Goal: Book appointment/travel/reservation

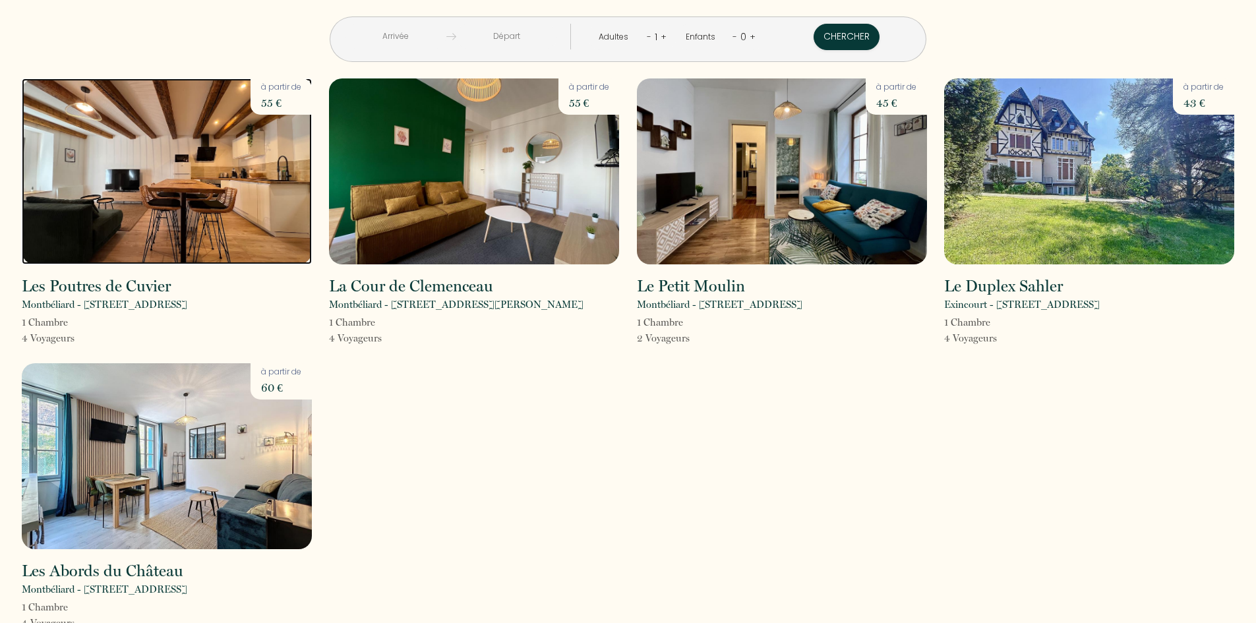
click at [215, 234] on img at bounding box center [167, 171] width 290 height 186
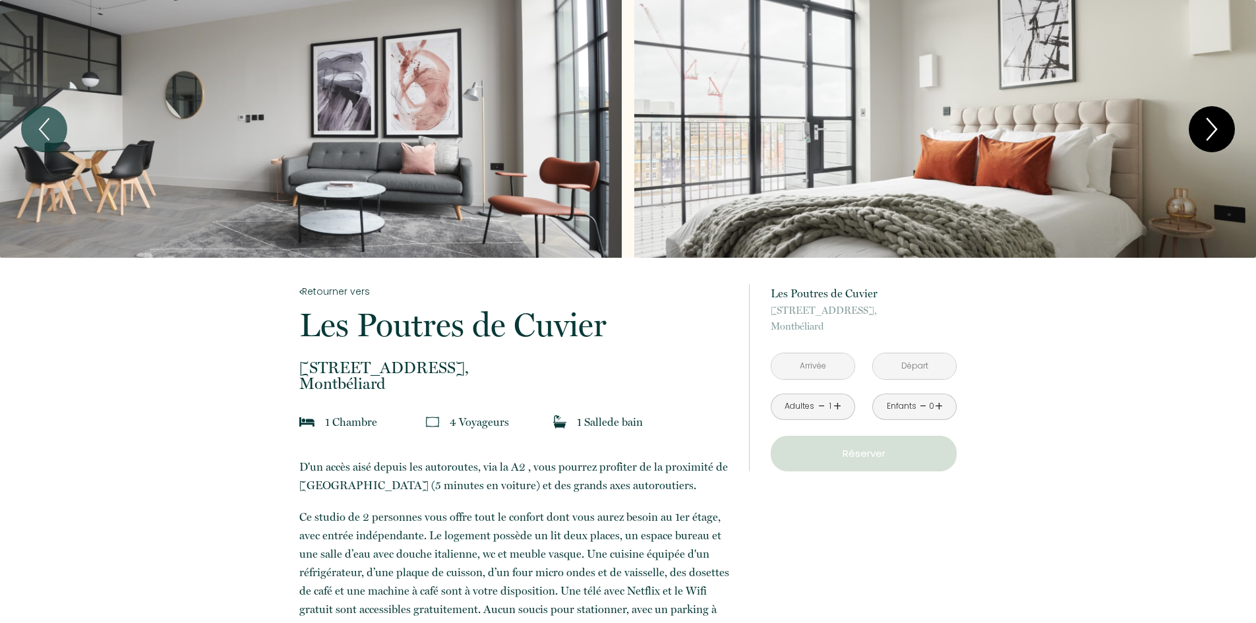
click at [1210, 130] on icon "Next" at bounding box center [1212, 129] width 28 height 40
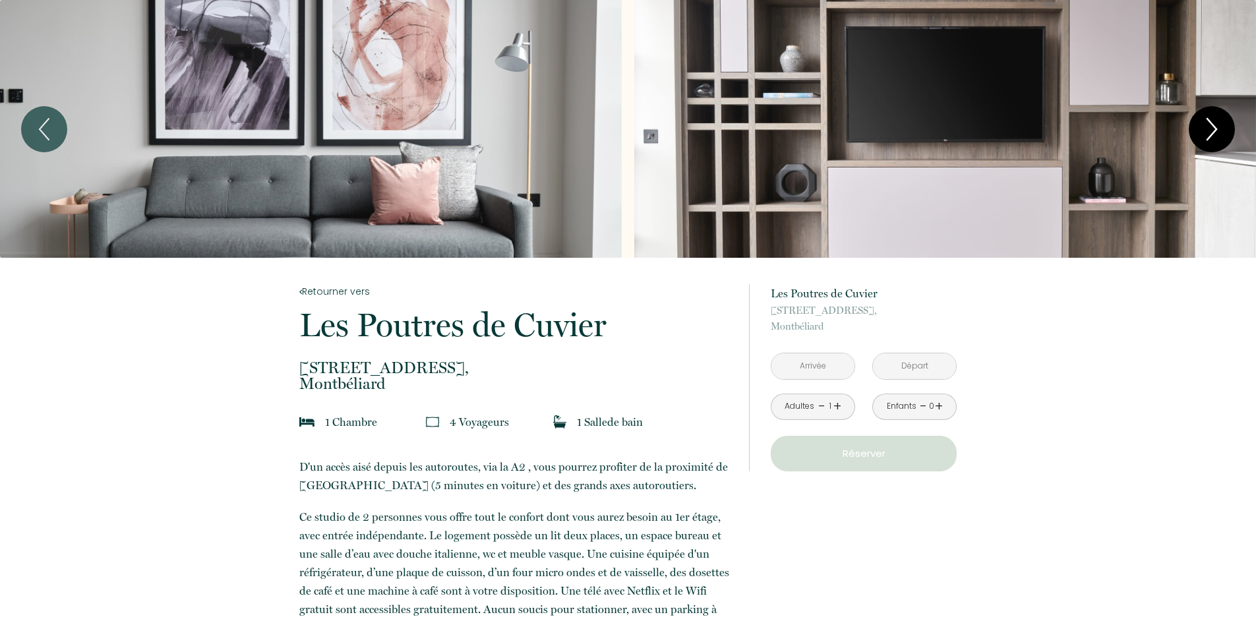
click at [1210, 130] on icon "Next" at bounding box center [1212, 129] width 28 height 40
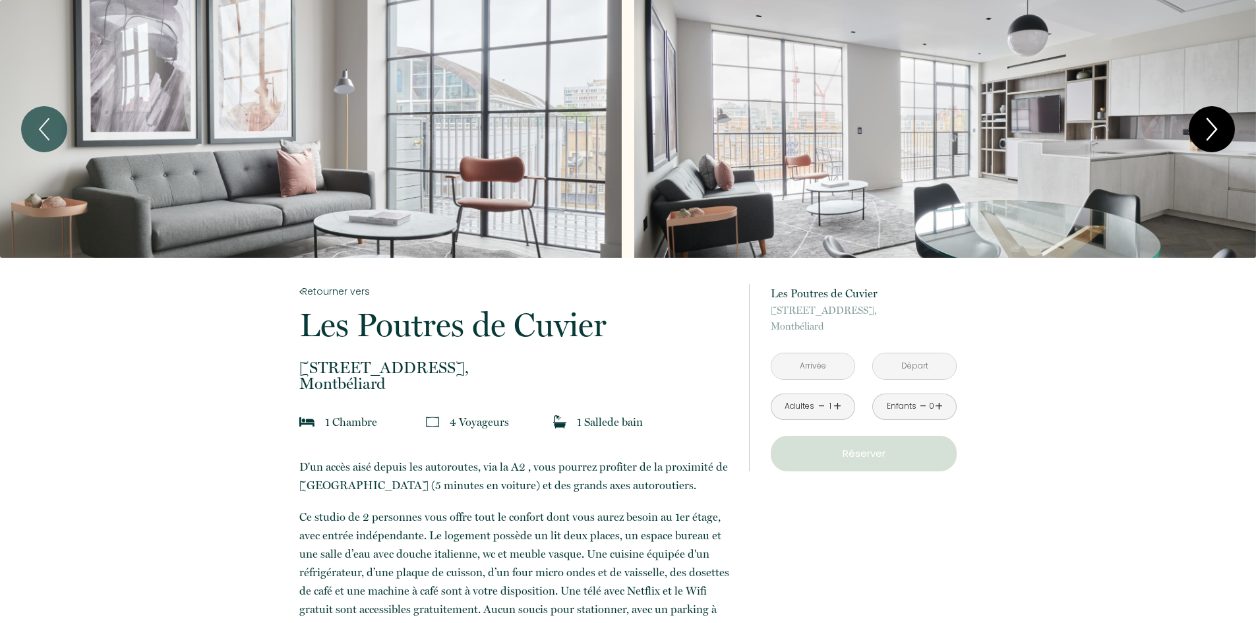
click at [1210, 130] on icon "Next" at bounding box center [1212, 129] width 28 height 40
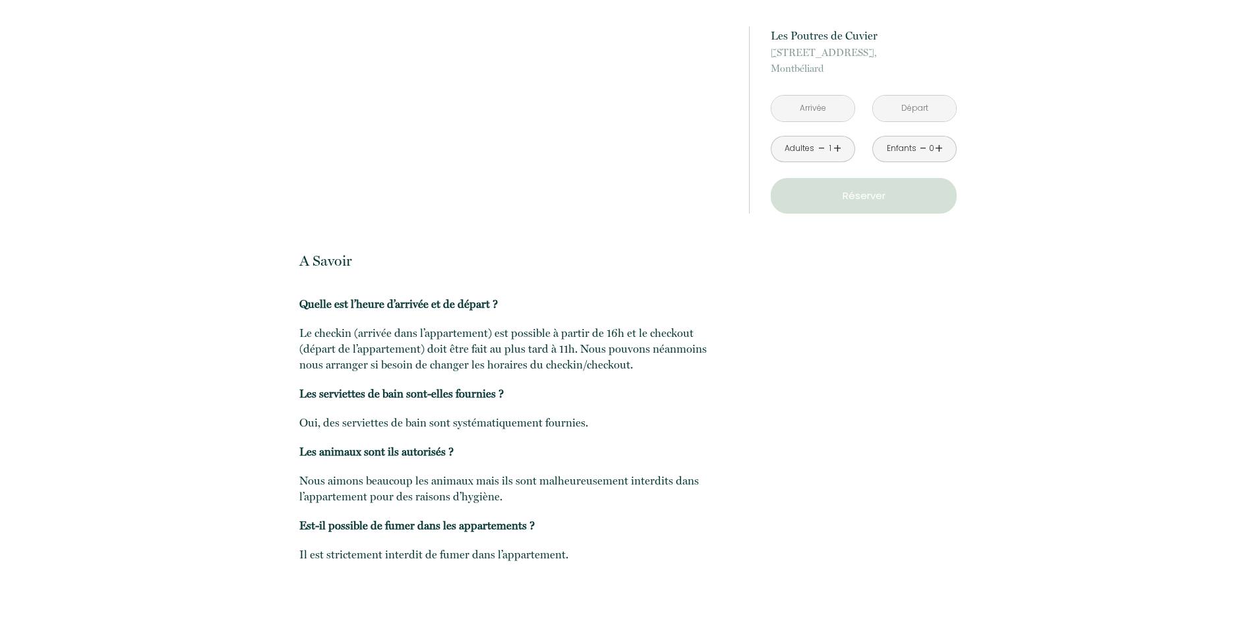
scroll to position [946, 0]
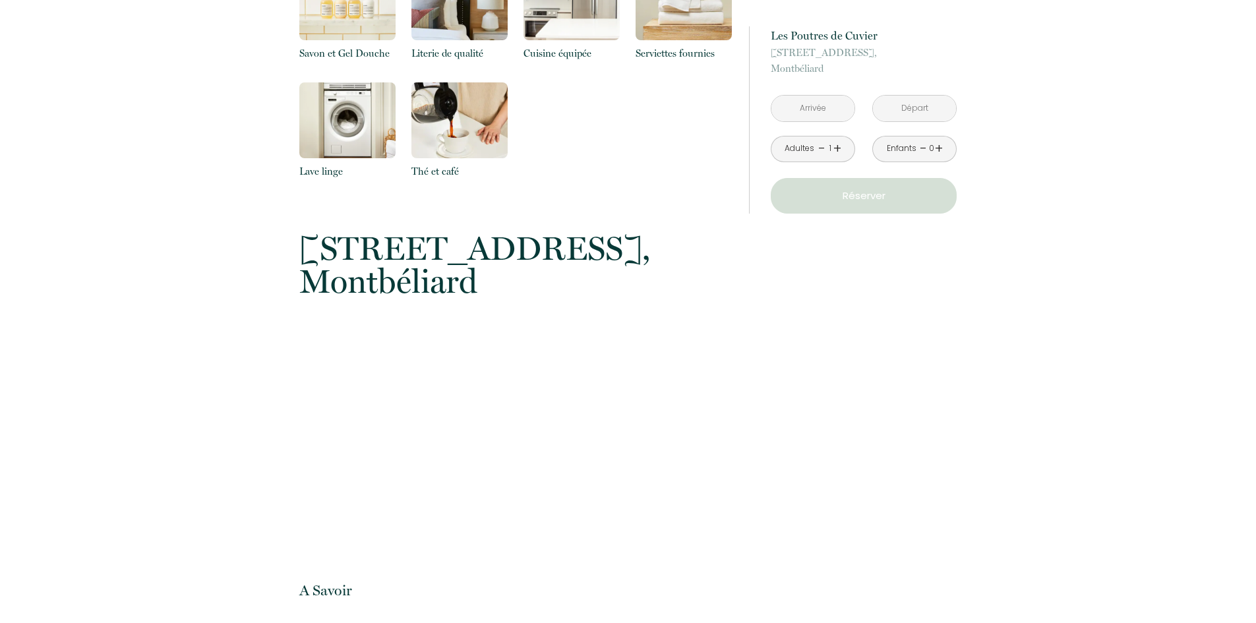
click at [838, 114] on input "text" at bounding box center [813, 109] width 83 height 26
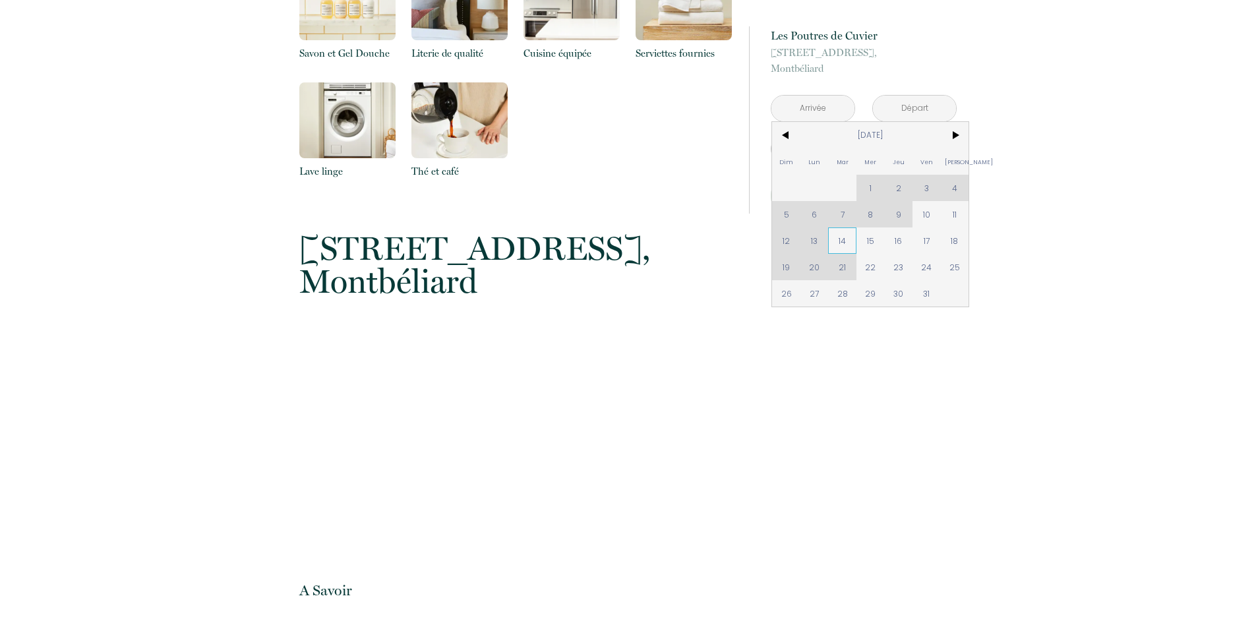
click at [847, 247] on span "14" at bounding box center [842, 241] width 28 height 26
type input "[DATE]"
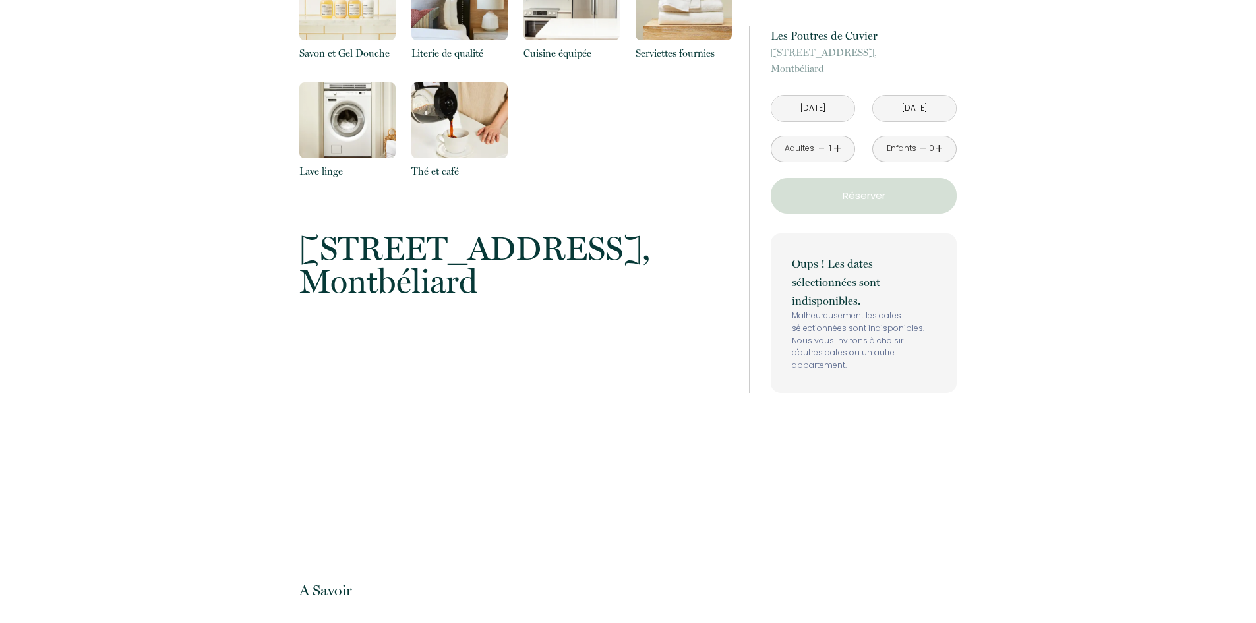
click at [902, 241] on div "Oups ! Les dates sélectionnées sont indisponibles. Malheureusement les dates sé…" at bounding box center [864, 313] width 186 height 160
click at [855, 199] on p "Réserver" at bounding box center [864, 196] width 177 height 16
click at [815, 104] on input "[DATE]" at bounding box center [813, 109] width 83 height 26
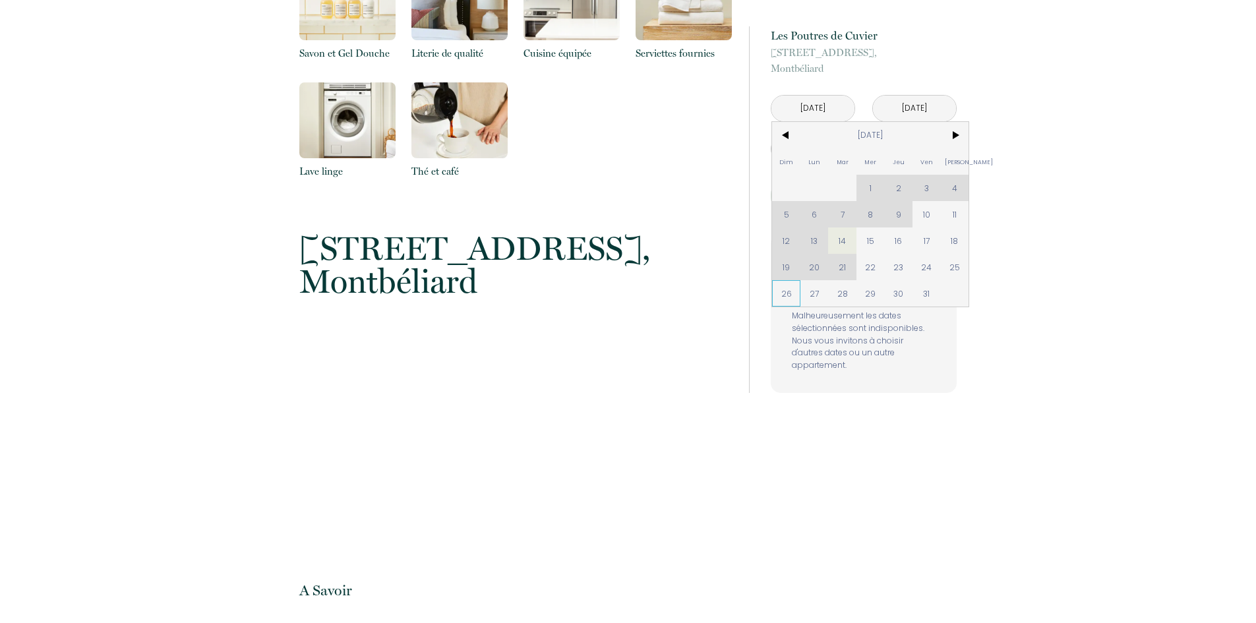
click at [793, 294] on span "26" at bounding box center [786, 293] width 28 height 26
type input "[DATE]"
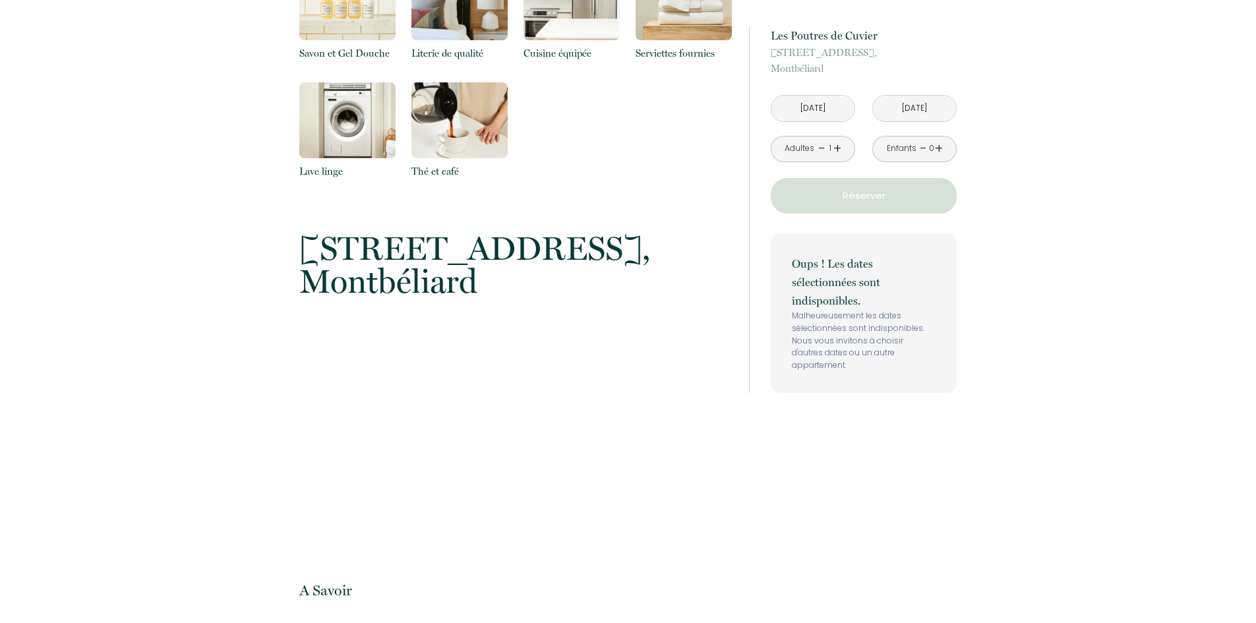
click at [872, 293] on p "Oups ! Les dates sélectionnées sont indisponibles." at bounding box center [864, 282] width 144 height 55
click at [834, 113] on input "[DATE]" at bounding box center [813, 109] width 83 height 26
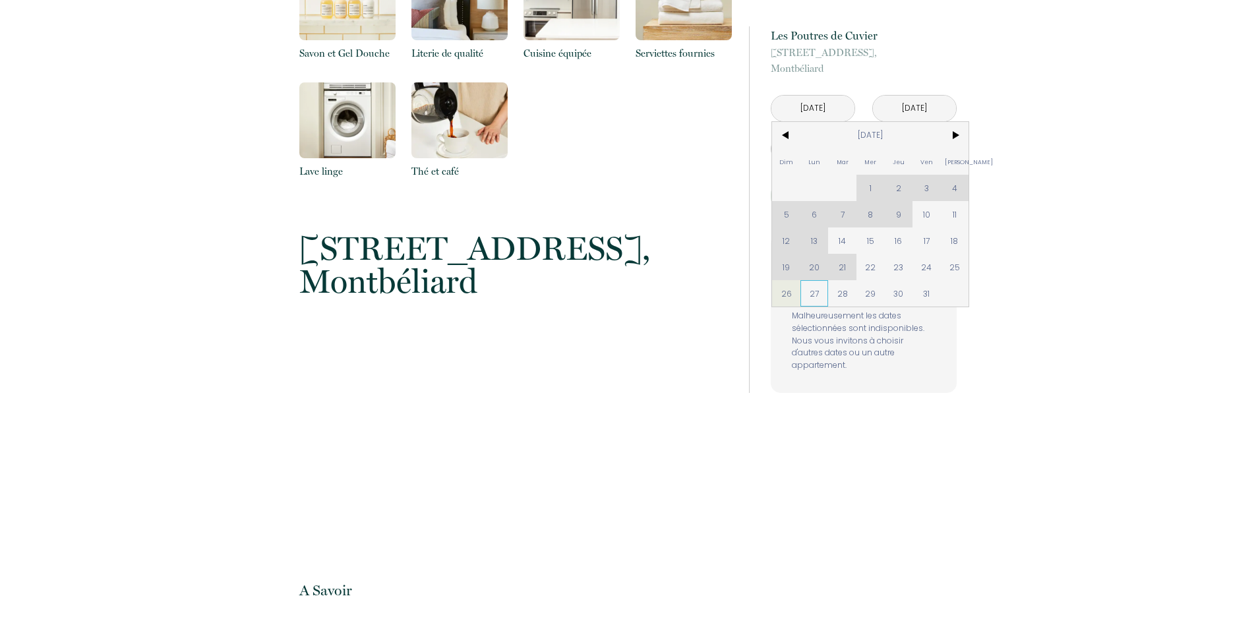
click at [809, 293] on span "27" at bounding box center [815, 293] width 28 height 26
type input "[DATE]"
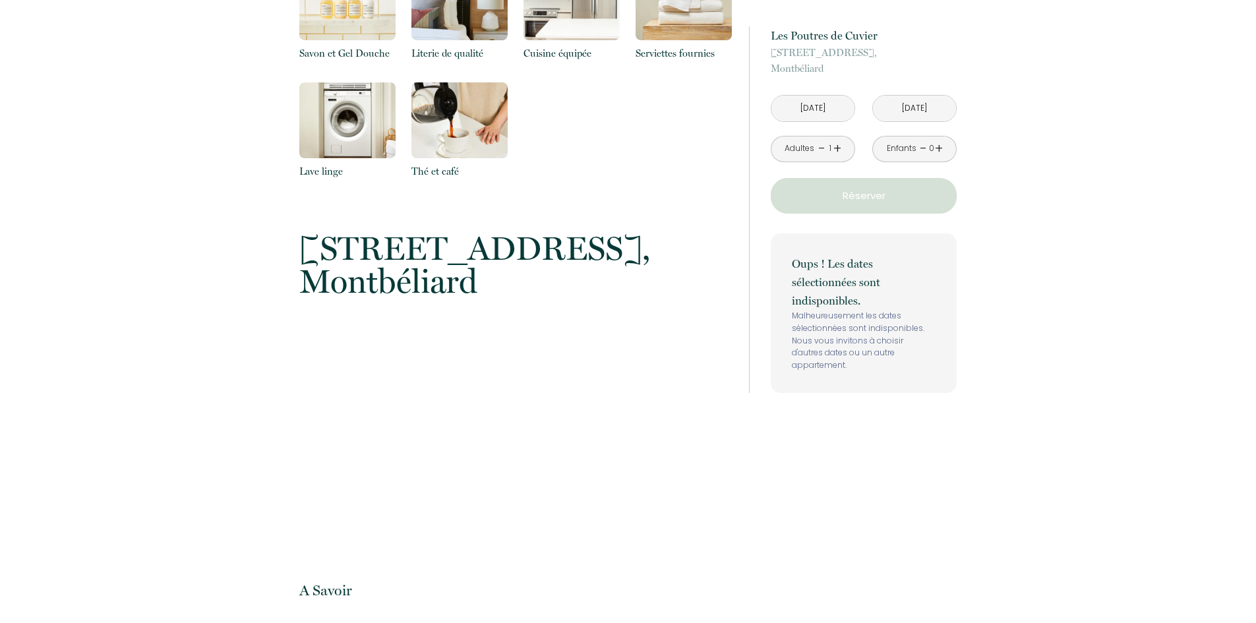
click at [923, 109] on input "[DATE]" at bounding box center [914, 109] width 83 height 26
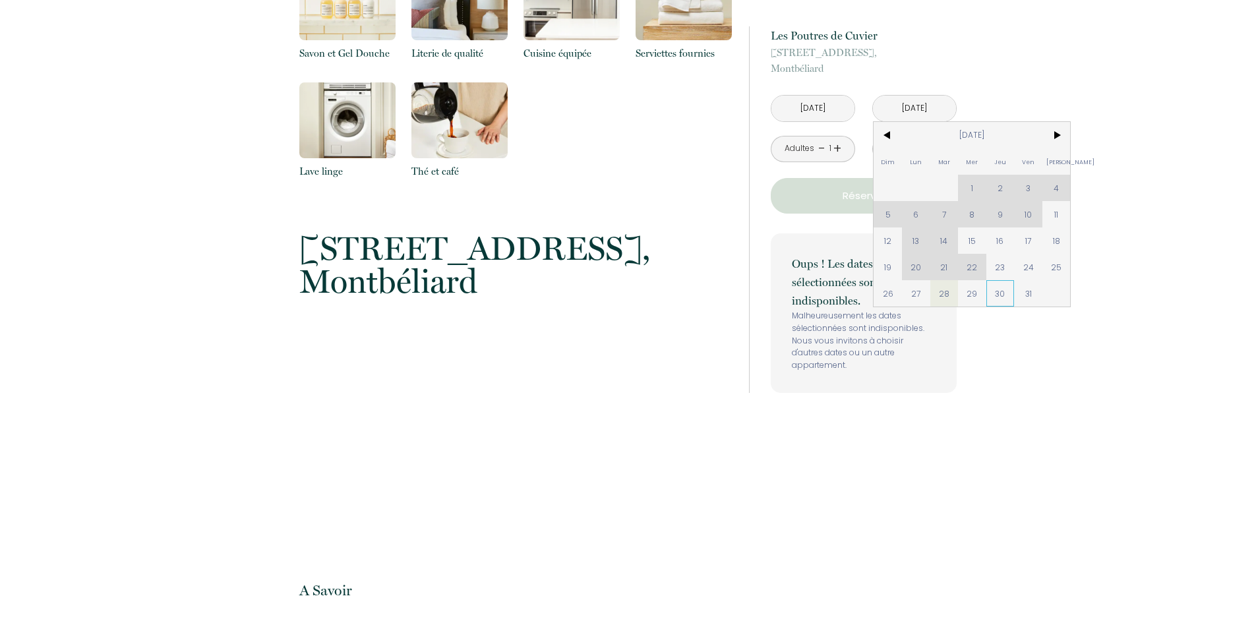
click at [999, 288] on span "30" at bounding box center [1001, 293] width 28 height 26
type input "[DATE]"
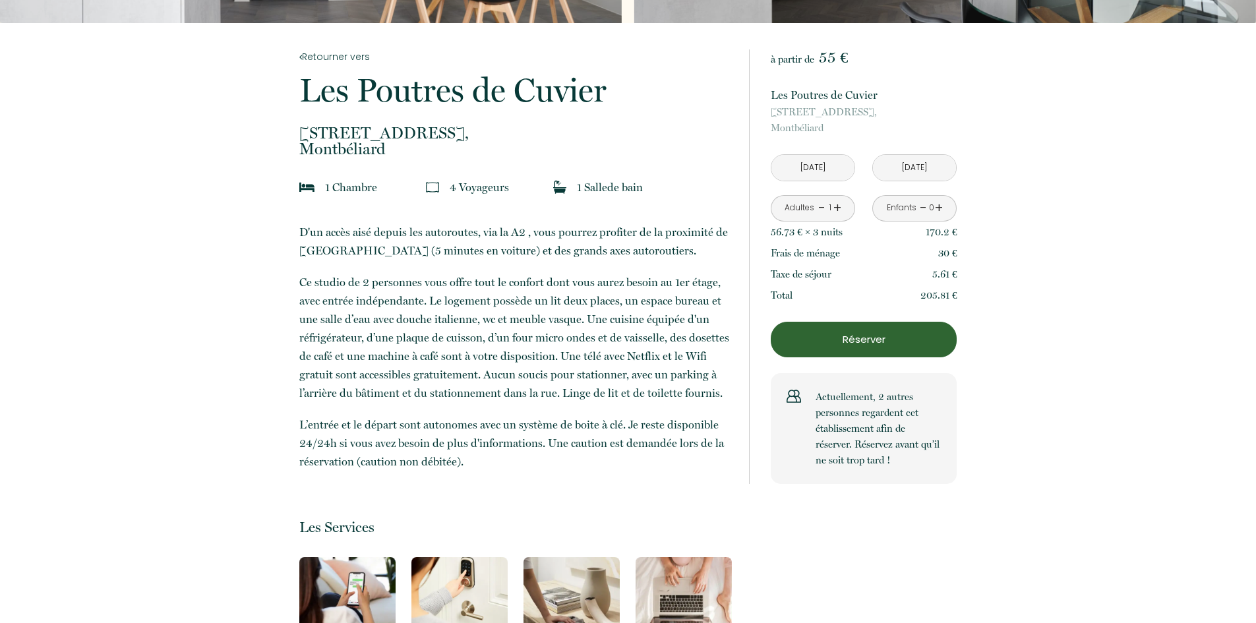
scroll to position [220, 0]
